Goal: Information Seeking & Learning: Understand process/instructions

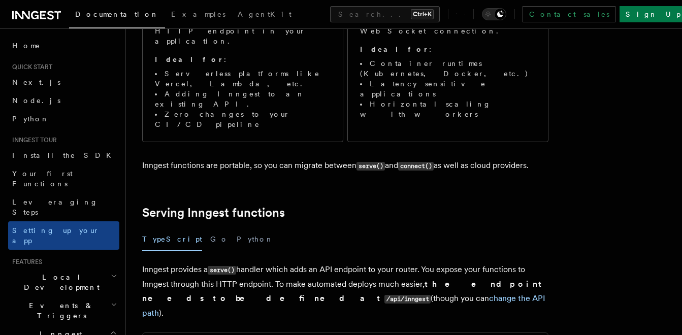
scroll to position [254, 0]
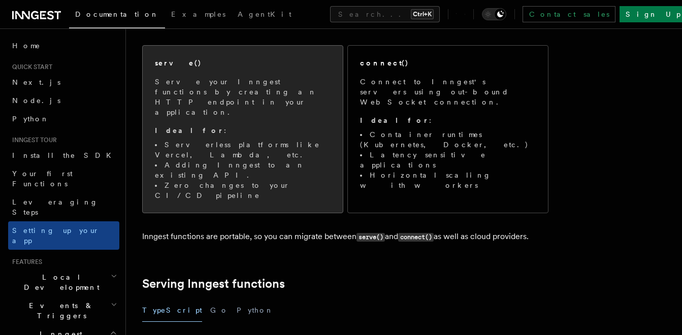
scroll to position [101, 0]
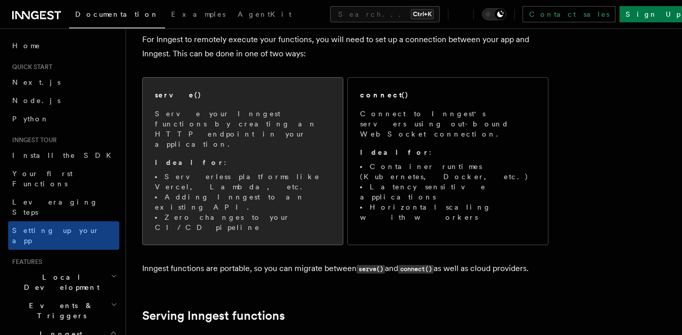
click at [246, 90] on div "serve()" at bounding box center [243, 95] width 176 height 11
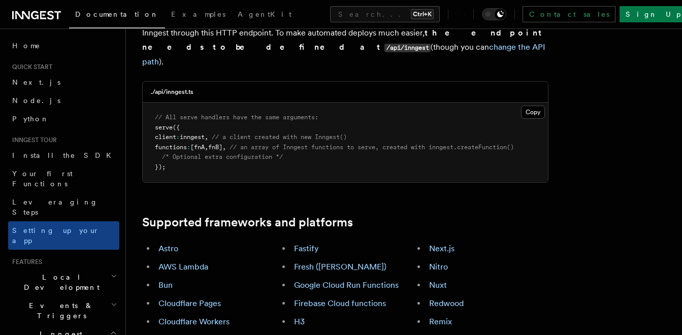
scroll to position [514, 0]
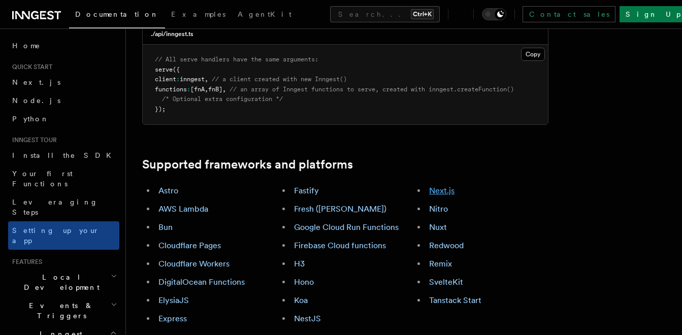
click at [434, 186] on link "Next.js" at bounding box center [441, 191] width 25 height 10
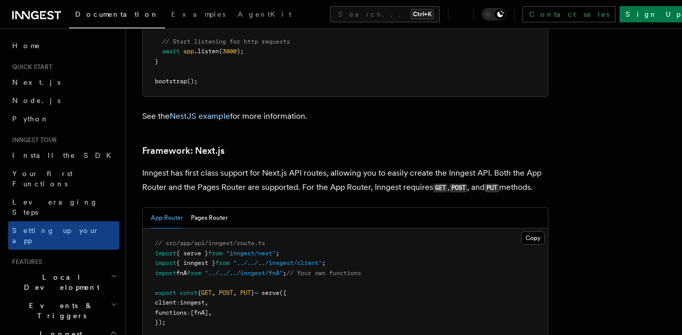
scroll to position [6581, 0]
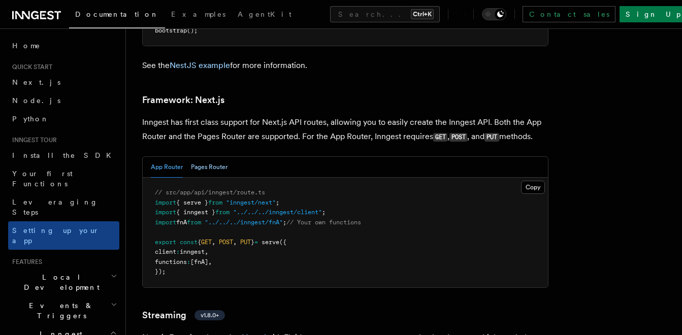
click at [206, 157] on button "Pages Router" at bounding box center [209, 167] width 37 height 21
click at [161, 157] on button "App Router" at bounding box center [167, 167] width 32 height 21
click at [207, 157] on button "Pages Router" at bounding box center [209, 167] width 37 height 21
click at [170, 157] on button "App Router" at bounding box center [167, 167] width 32 height 21
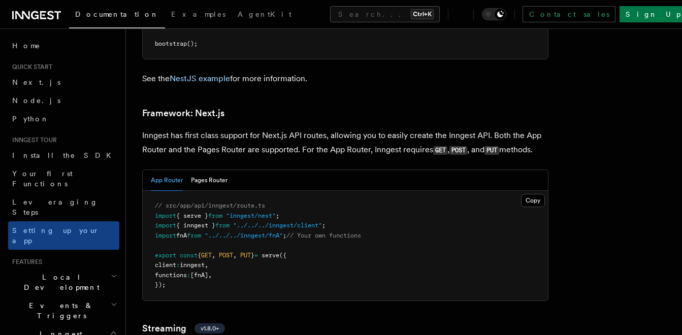
scroll to position [6581, 0]
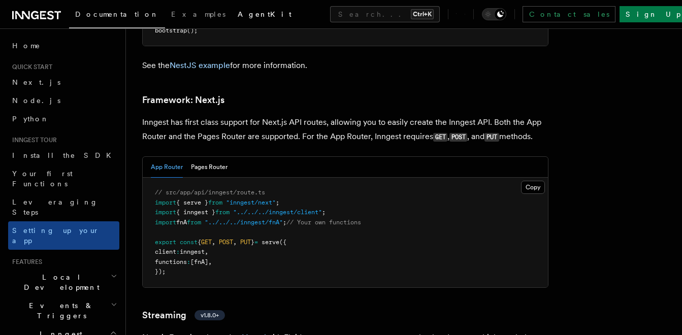
click at [231, 5] on link "AgentKit" at bounding box center [264, 15] width 66 height 24
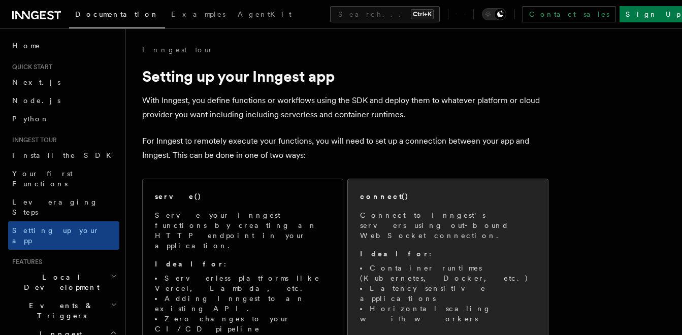
click at [441, 211] on p "Connect to Inngest's servers using out-bound WebSocket connection." at bounding box center [448, 225] width 176 height 30
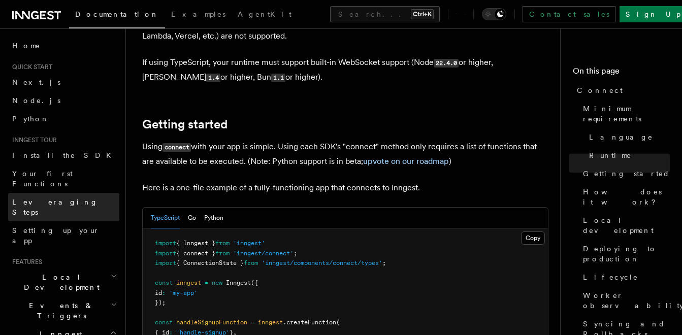
scroll to position [507, 0]
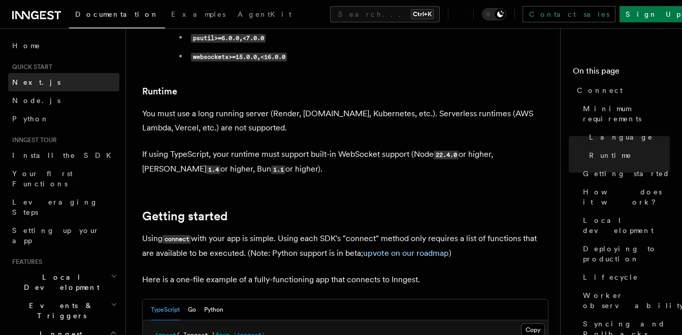
click at [29, 79] on span "Next.js" at bounding box center [36, 82] width 48 height 8
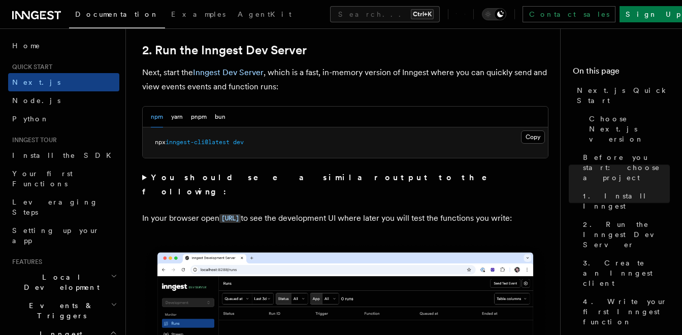
scroll to position [710, 0]
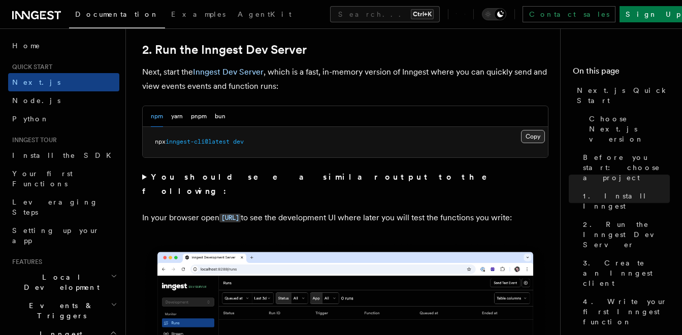
click at [536, 131] on button "Copy Copied" at bounding box center [533, 136] width 24 height 13
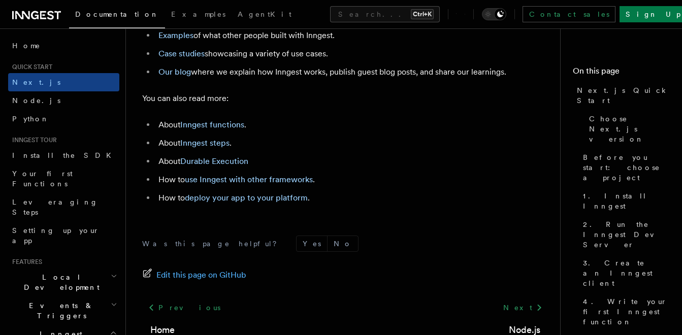
scroll to position [6445, 0]
